Goal: Task Accomplishment & Management: Manage account settings

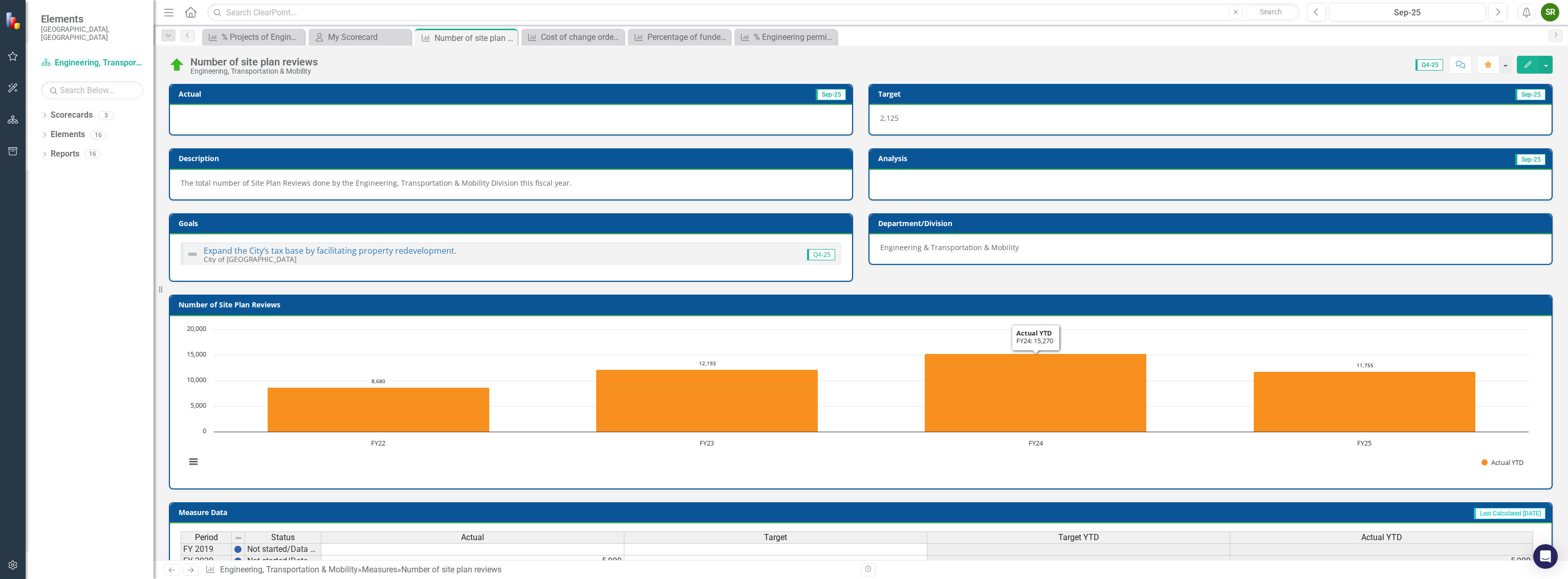
scroll to position [241, 0]
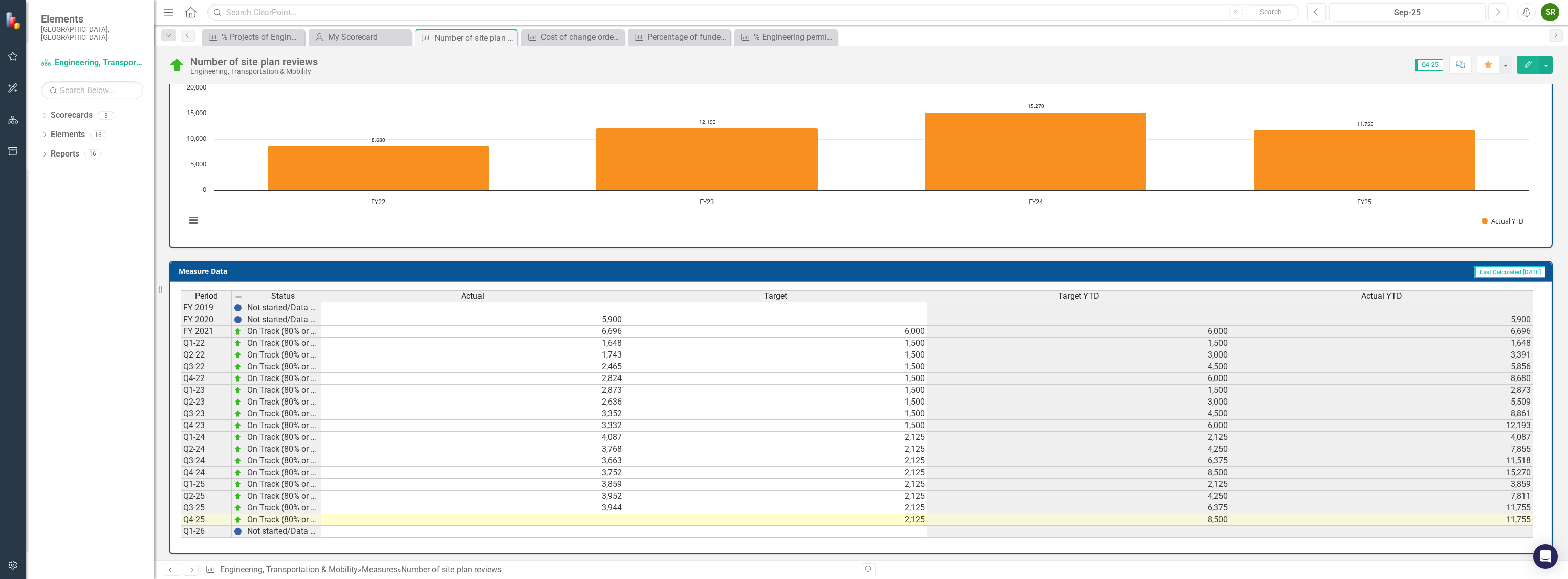
click at [600, 514] on td at bounding box center [473, 520] width 303 height 12
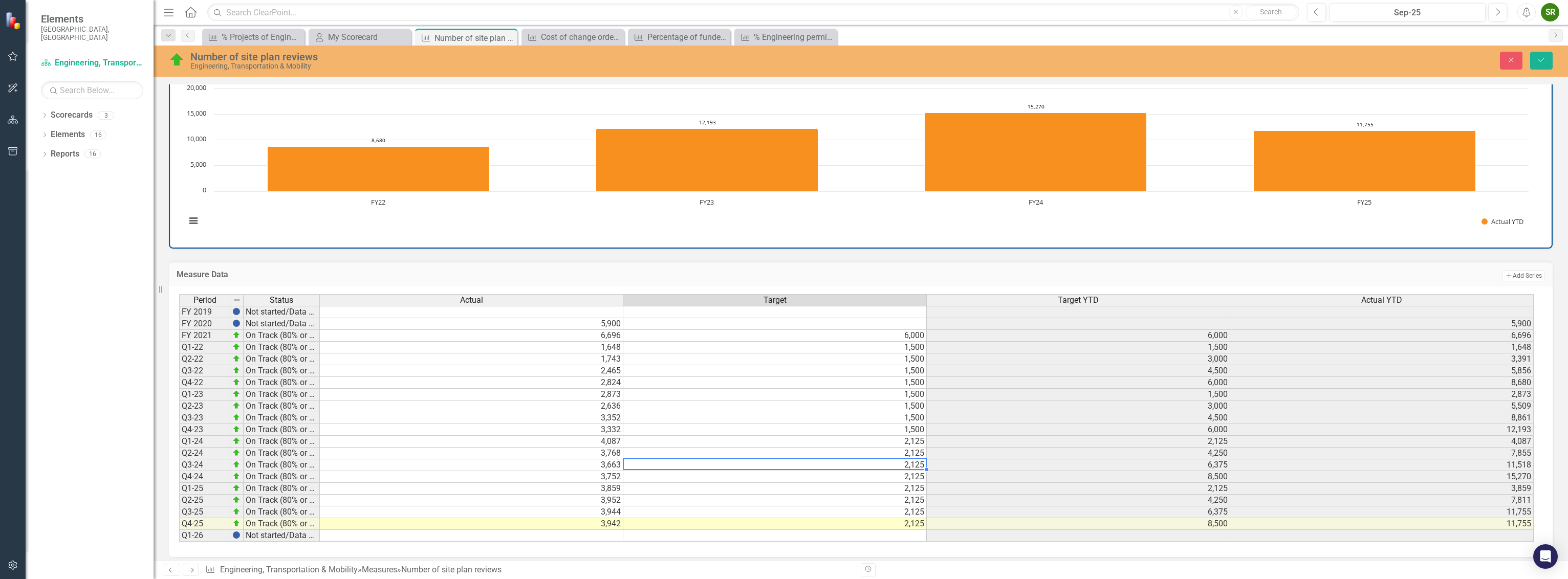
click at [811, 464] on td "2,125" at bounding box center [775, 465] width 303 height 12
click at [756, 532] on td at bounding box center [775, 535] width 303 height 12
click at [605, 518] on td "3,942" at bounding box center [471, 524] width 303 height 12
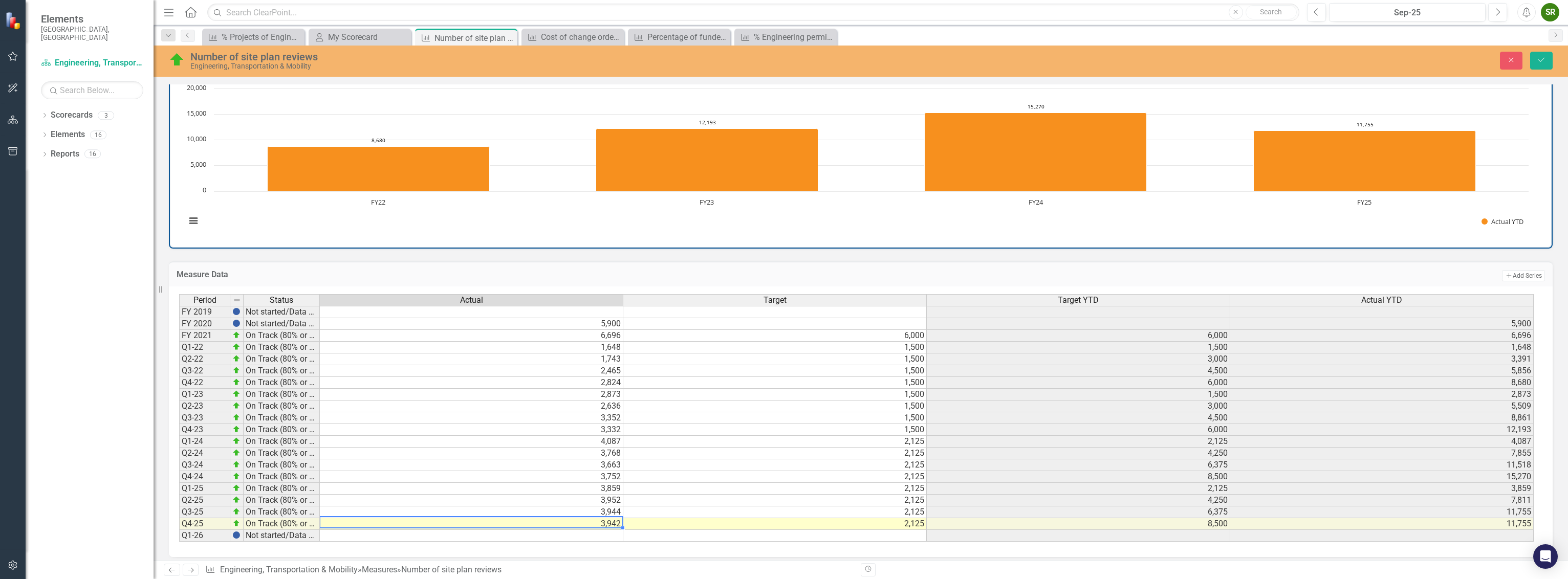
click at [615, 518] on td "3,942" at bounding box center [471, 524] width 303 height 12
click at [613, 530] on td at bounding box center [471, 535] width 303 height 12
click at [610, 518] on td "3,942" at bounding box center [471, 524] width 303 height 12
type textarea "3941"
click at [586, 544] on div "Period Status Actual Target Target YTD Actual YTD FY 2019 Not started/Data not …" at bounding box center [860, 422] width 1384 height 271
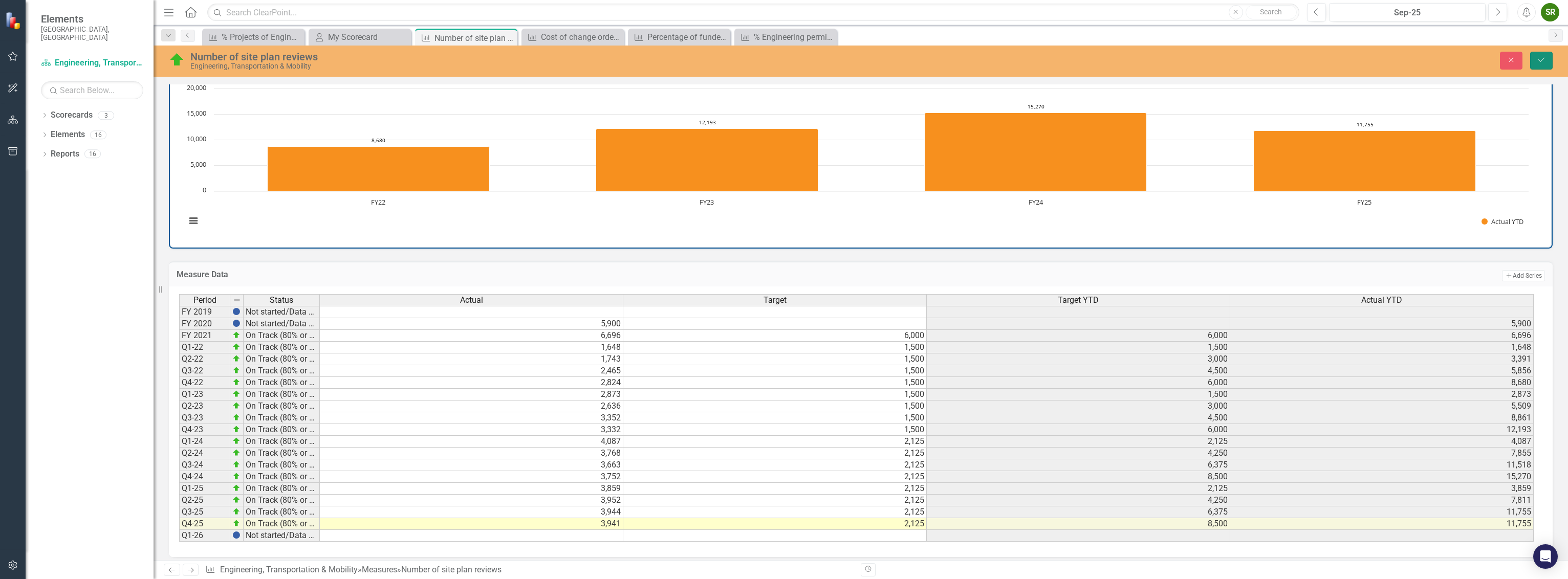
click at [1541, 53] on button "Save" at bounding box center [1541, 61] width 23 height 18
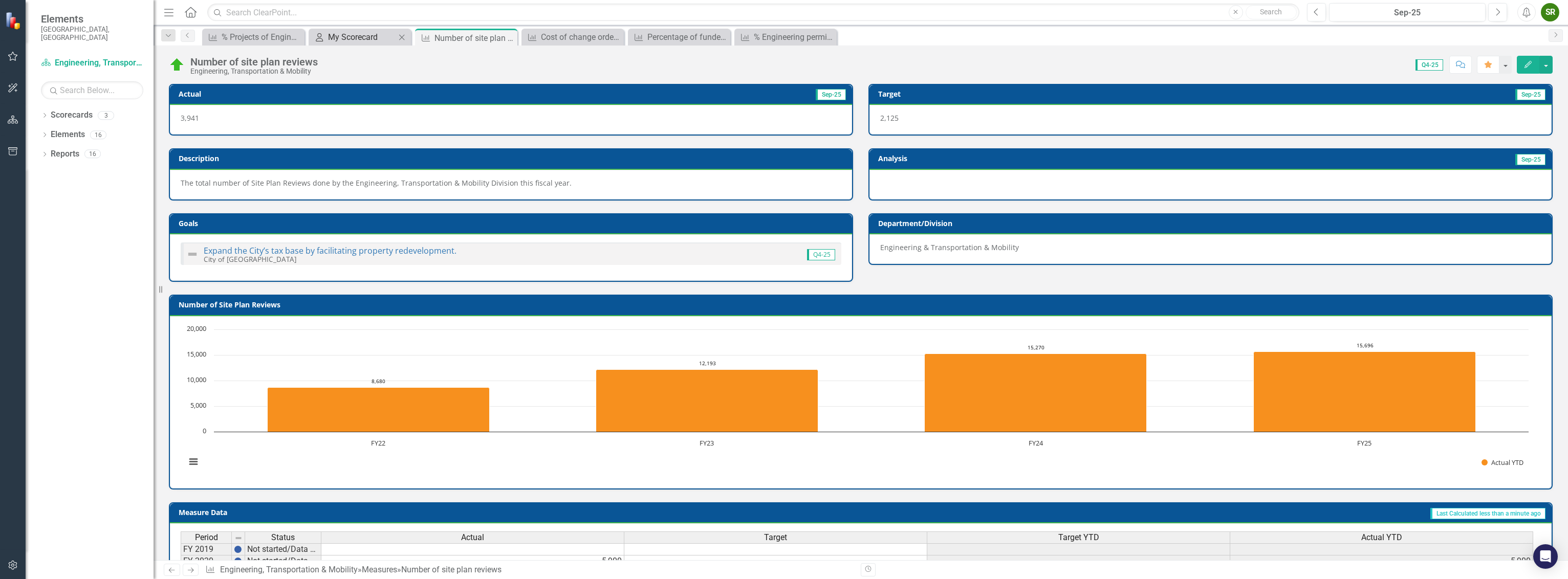
click at [342, 33] on div "My Scorecard" at bounding box center [361, 37] width 68 height 13
